Goal: Task Accomplishment & Management: Complete application form

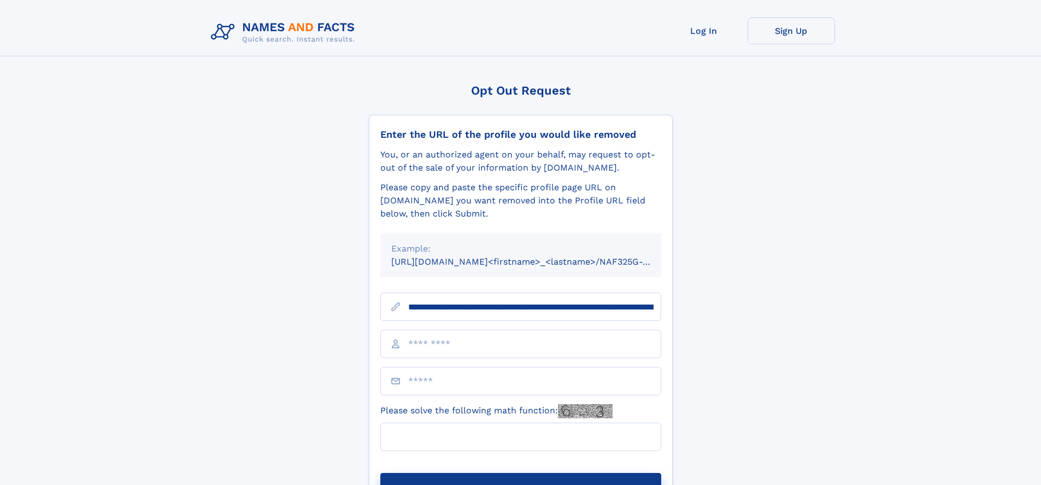
type input "**********"
type input "*"
click at [520, 473] on button "Submit Opt Out Request" at bounding box center [520, 490] width 281 height 35
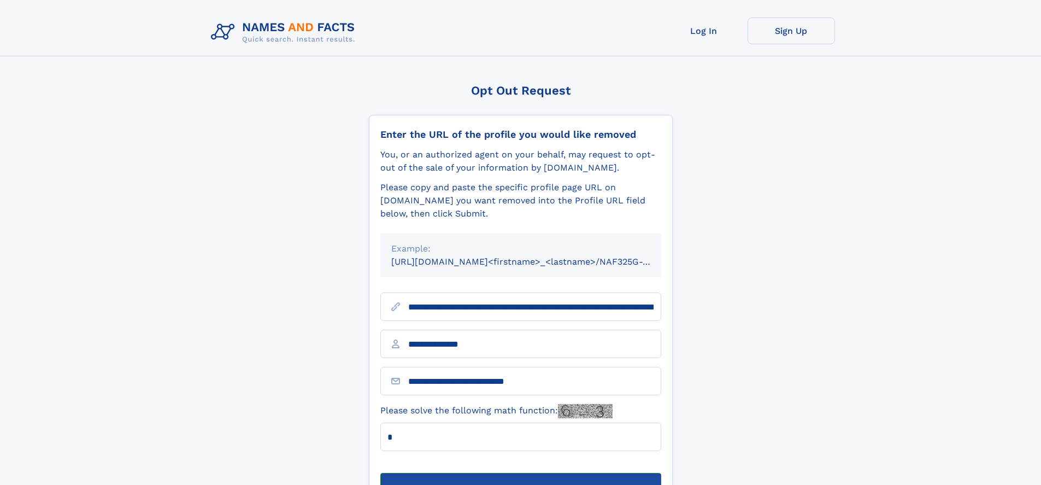
scroll to position [35, 0]
